Goal: Complete application form

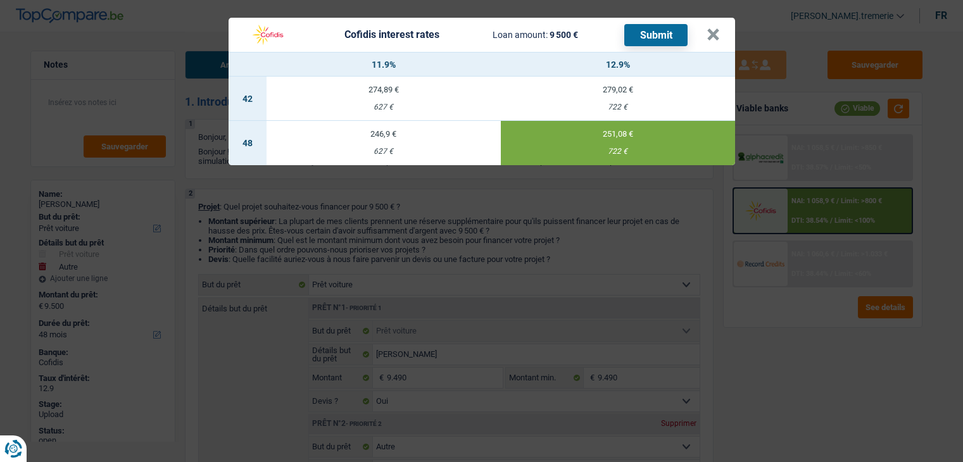
select select "car"
select select "other"
select select "48"
select select "car"
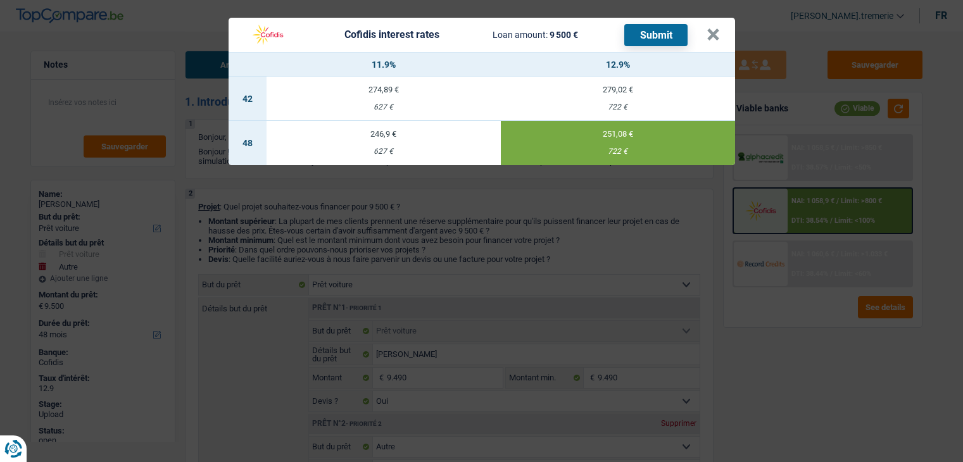
select select "car"
select select "yes"
select select "other"
select select "48"
select select "retired"
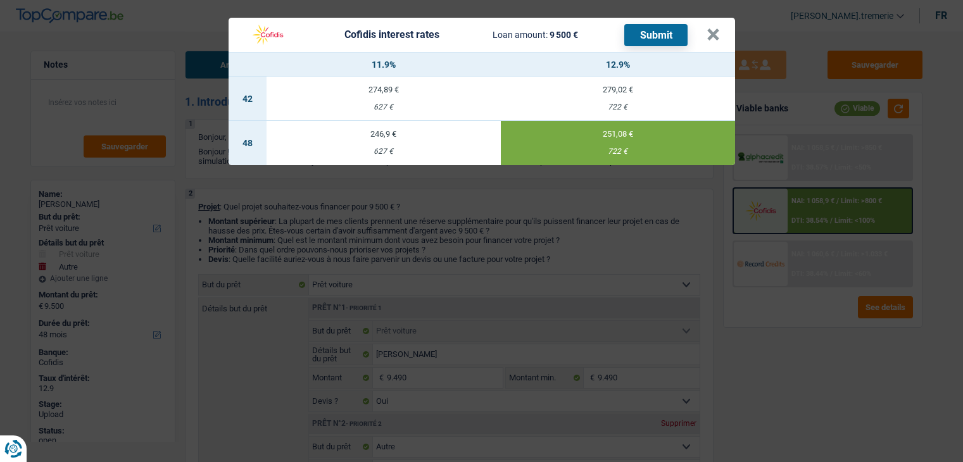
select select "pension"
select select "rents"
select select "car"
select select "yes"
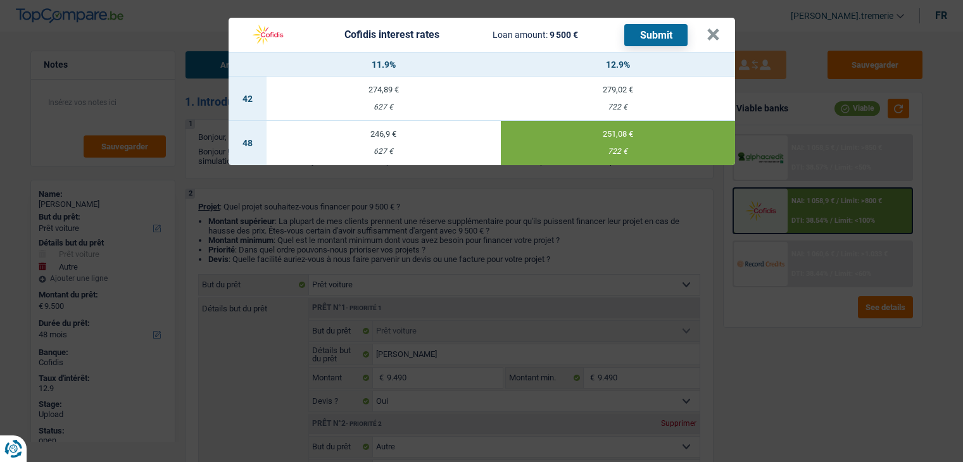
select select "other"
select select "48"
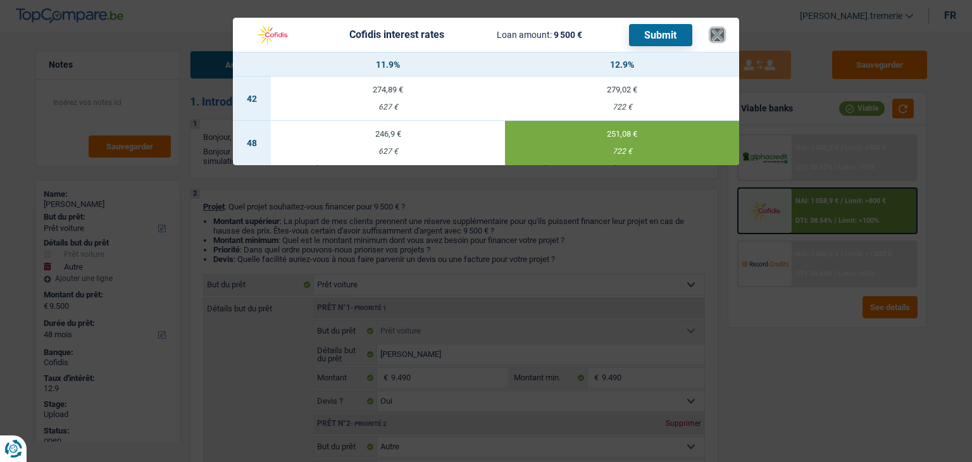
click at [714, 32] on button "×" at bounding box center [717, 34] width 13 height 13
